Goal: Transaction & Acquisition: Purchase product/service

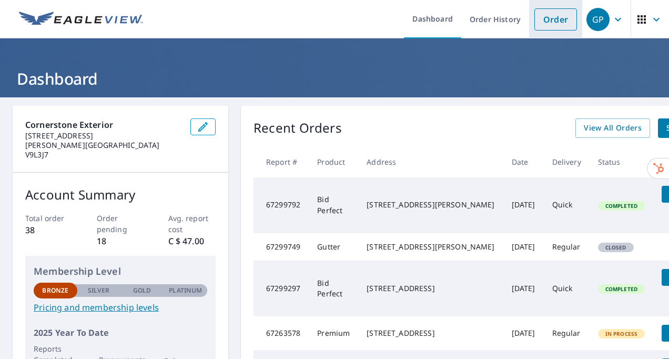
click at [545, 20] on link "Order" at bounding box center [556, 19] width 43 height 22
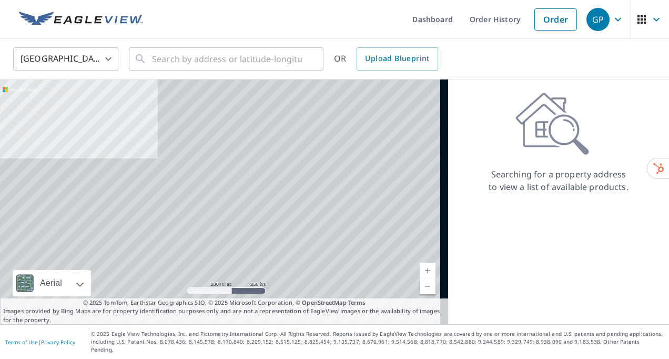
click at [82, 54] on body "GP GP Dashboard Order History Order GP United States US ​ ​ OR Upload Blueprint…" at bounding box center [334, 179] width 669 height 359
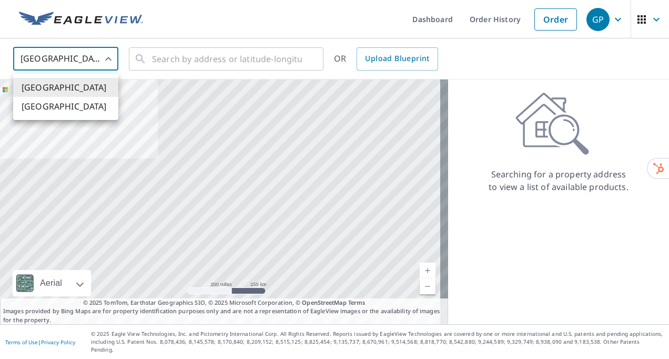
click at [64, 105] on li "[GEOGRAPHIC_DATA]" at bounding box center [65, 106] width 105 height 19
type input "CA"
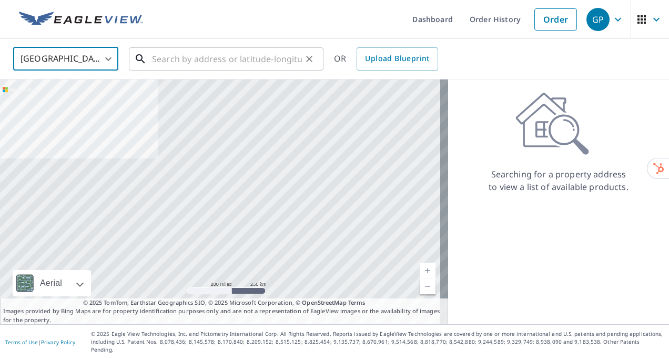
click at [193, 64] on input "text" at bounding box center [227, 58] width 150 height 29
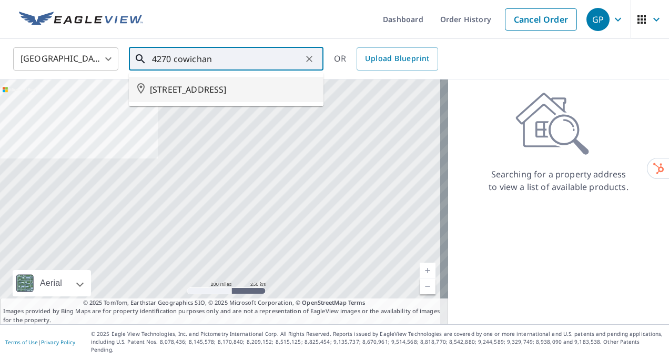
click at [198, 93] on span "[STREET_ADDRESS]" at bounding box center [232, 89] width 165 height 13
type input "[STREET_ADDRESS]"
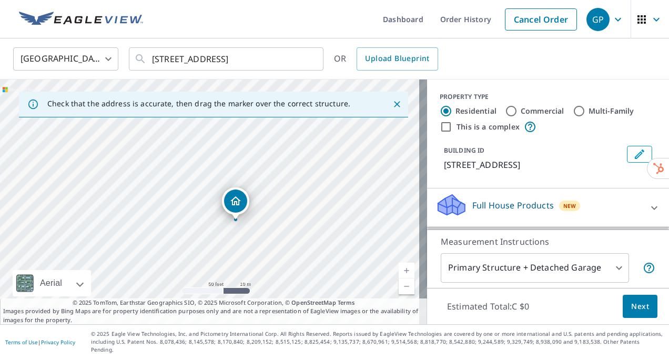
drag, startPoint x: 207, startPoint y: 203, endPoint x: 232, endPoint y: 217, distance: 28.3
drag, startPoint x: 253, startPoint y: 205, endPoint x: 283, endPoint y: 172, distance: 44.4
click at [283, 172] on div "[STREET_ADDRESS]" at bounding box center [213, 201] width 427 height 245
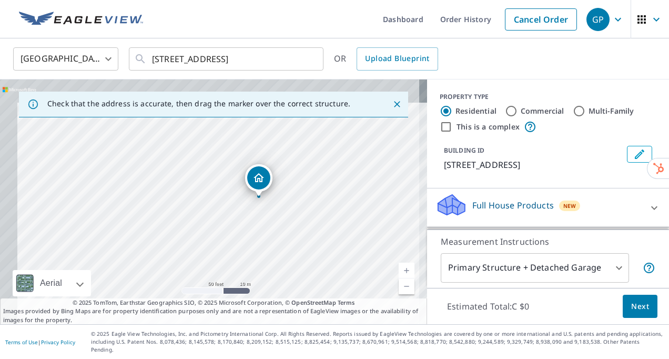
drag, startPoint x: 195, startPoint y: 150, endPoint x: 215, endPoint y: 176, distance: 32.3
click at [216, 177] on div "[STREET_ADDRESS]" at bounding box center [213, 201] width 427 height 245
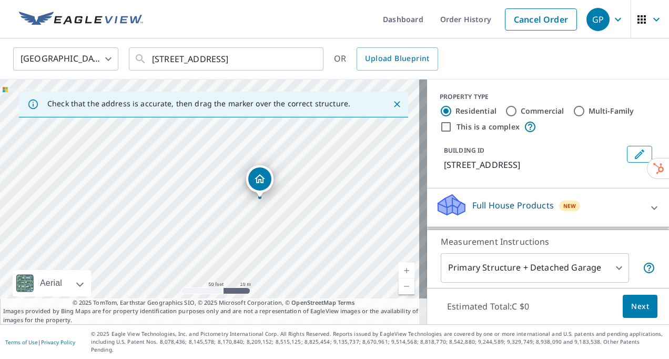
click at [392, 105] on icon "Close" at bounding box center [397, 104] width 11 height 11
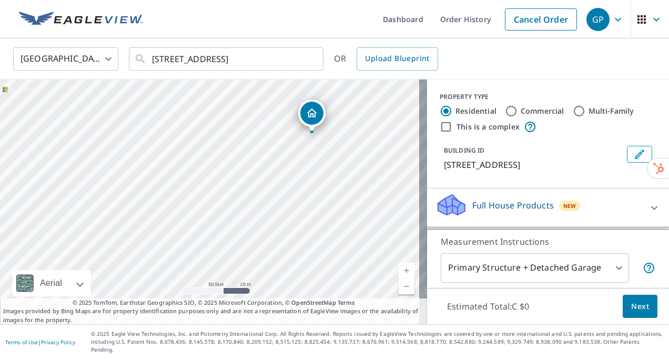
drag, startPoint x: 196, startPoint y: 217, endPoint x: 258, endPoint y: 184, distance: 70.1
click at [258, 184] on div "[STREET_ADDRESS]" at bounding box center [213, 201] width 427 height 245
drag, startPoint x: 319, startPoint y: 113, endPoint x: 230, endPoint y: 136, distance: 91.9
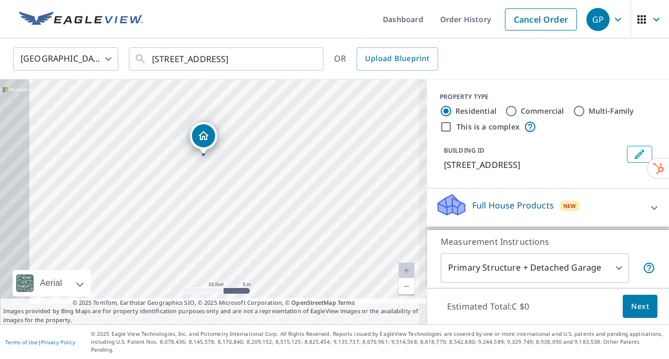
drag, startPoint x: 264, startPoint y: 199, endPoint x: 296, endPoint y: 163, distance: 48.1
click at [296, 163] on div "[STREET_ADDRESS]" at bounding box center [213, 201] width 427 height 245
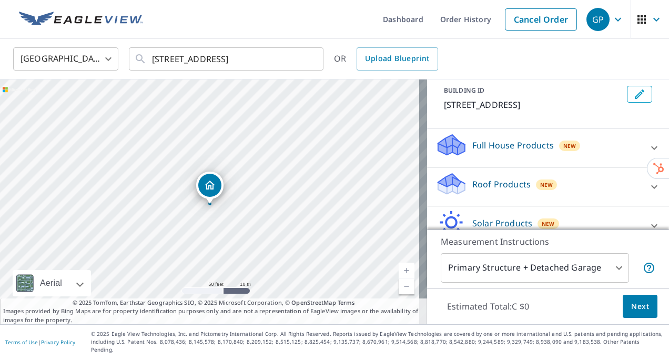
scroll to position [61, 0]
click at [648, 193] on icon at bounding box center [654, 186] width 13 height 13
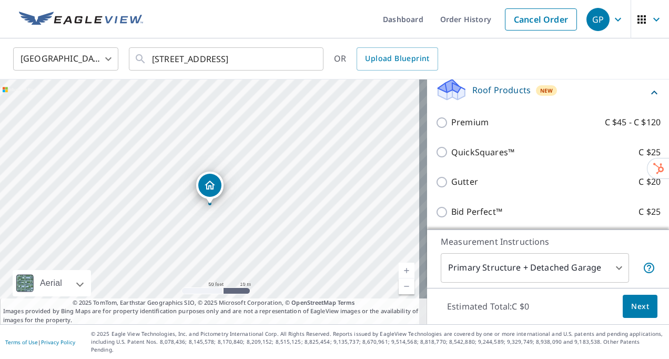
scroll to position [155, 0]
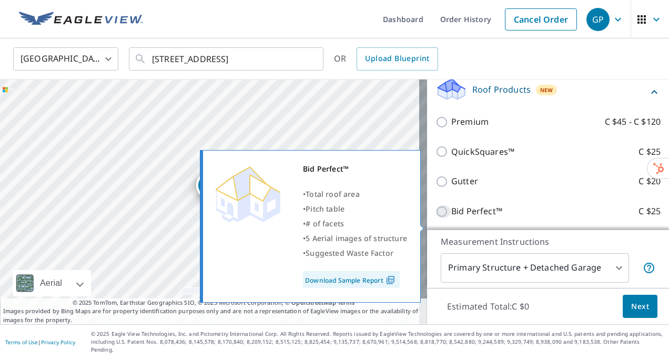
click at [436, 218] on input "Bid Perfect™ C $25" at bounding box center [444, 211] width 16 height 13
checkbox input "true"
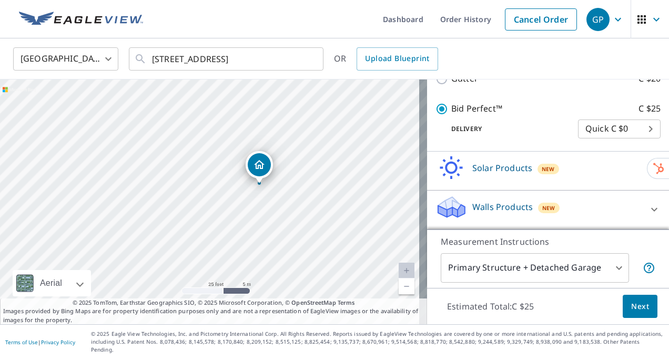
scroll to position [274, 0]
drag, startPoint x: 317, startPoint y: 196, endPoint x: 198, endPoint y: 170, distance: 121.2
click at [198, 170] on div "[STREET_ADDRESS]" at bounding box center [213, 201] width 427 height 245
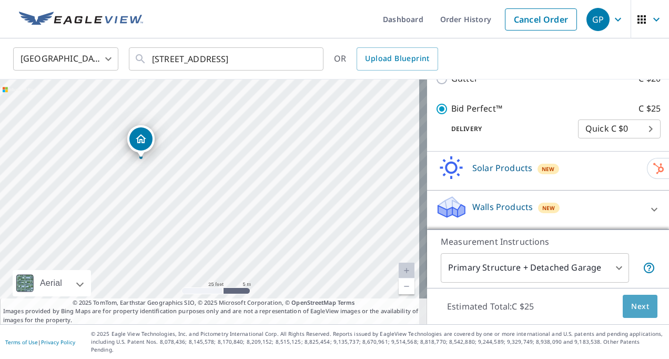
click at [633, 308] on span "Next" at bounding box center [640, 306] width 18 height 13
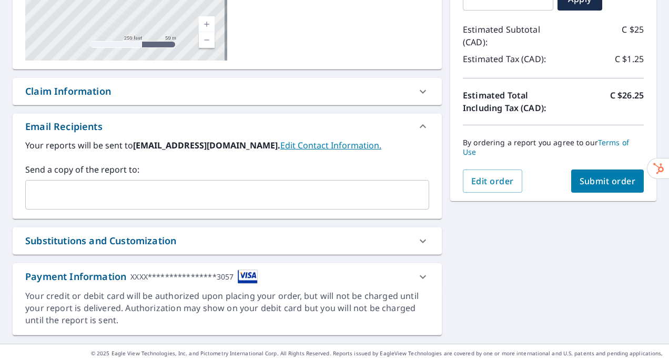
scroll to position [214, 0]
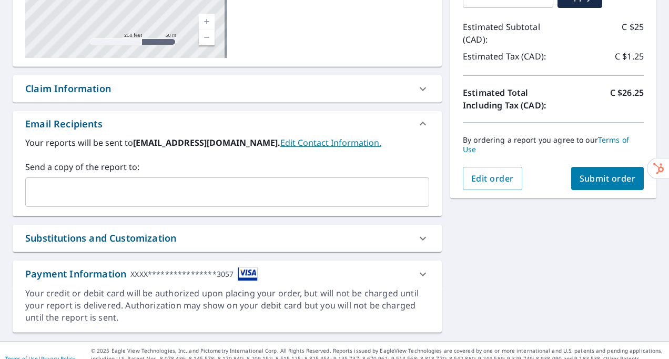
click at [278, 188] on input "text" at bounding box center [219, 192] width 379 height 20
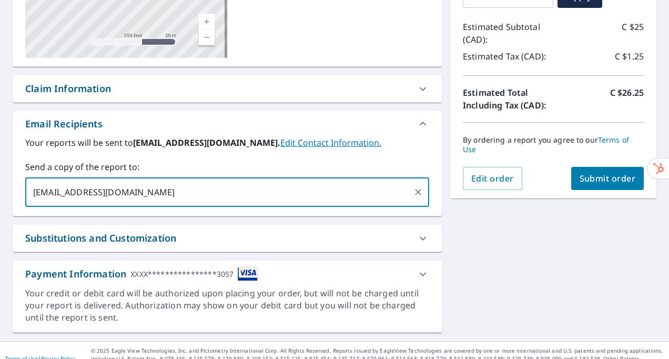
type input "[EMAIL_ADDRESS][DOMAIN_NAME]"
click at [600, 183] on span "Submit order" at bounding box center [608, 179] width 56 height 12
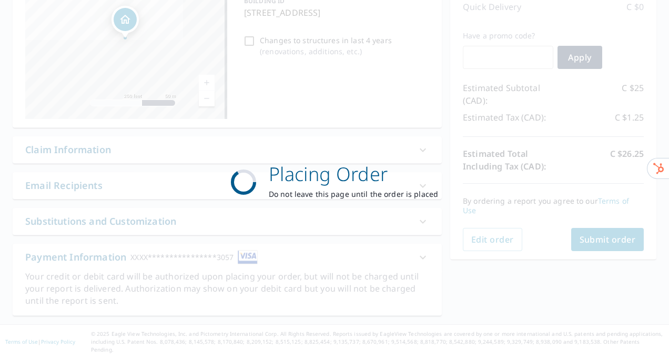
scroll to position [145, 0]
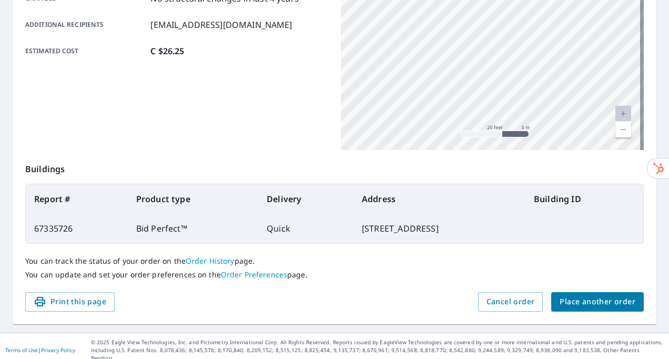
scroll to position [259, 0]
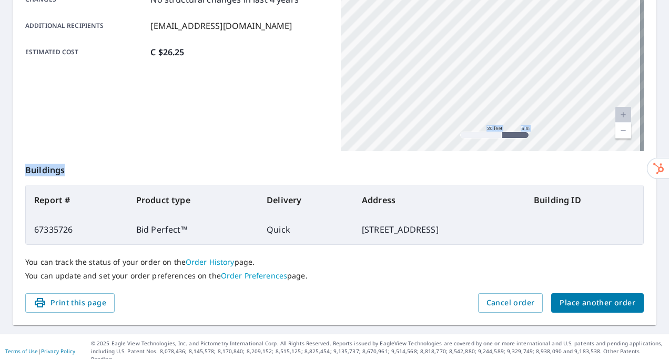
drag, startPoint x: 280, startPoint y: 171, endPoint x: 444, endPoint y: 82, distance: 185.5
click at [444, 82] on div "Order details Product type Bid Perfect™ Delivery method Quick Delivery by [DATE…" at bounding box center [335, 86] width 644 height 478
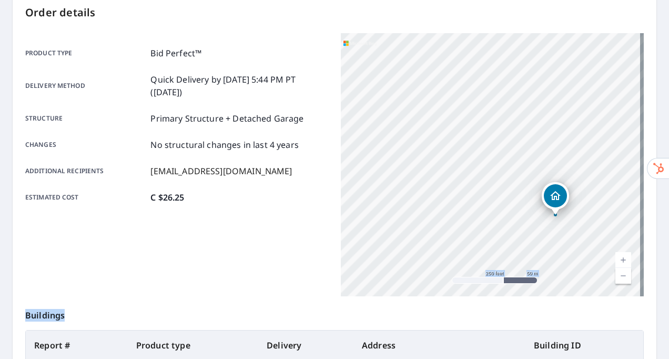
scroll to position [0, 0]
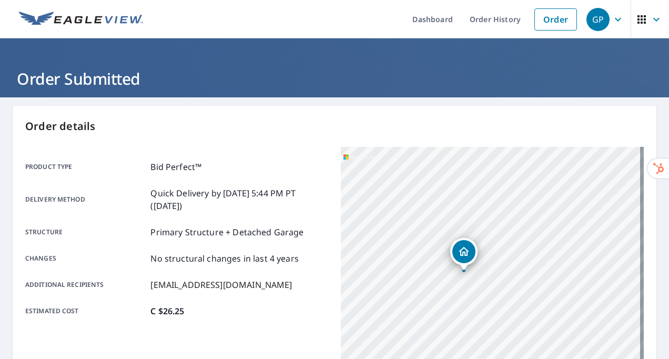
drag, startPoint x: 530, startPoint y: 183, endPoint x: 506, endPoint y: 241, distance: 62.9
click at [508, 247] on div "[STREET_ADDRESS]" at bounding box center [492, 278] width 303 height 263
drag, startPoint x: 497, startPoint y: 277, endPoint x: 550, endPoint y: 212, distance: 84.5
click at [550, 212] on div "[STREET_ADDRESS]" at bounding box center [492, 278] width 303 height 263
